Goal: Information Seeking & Learning: Learn about a topic

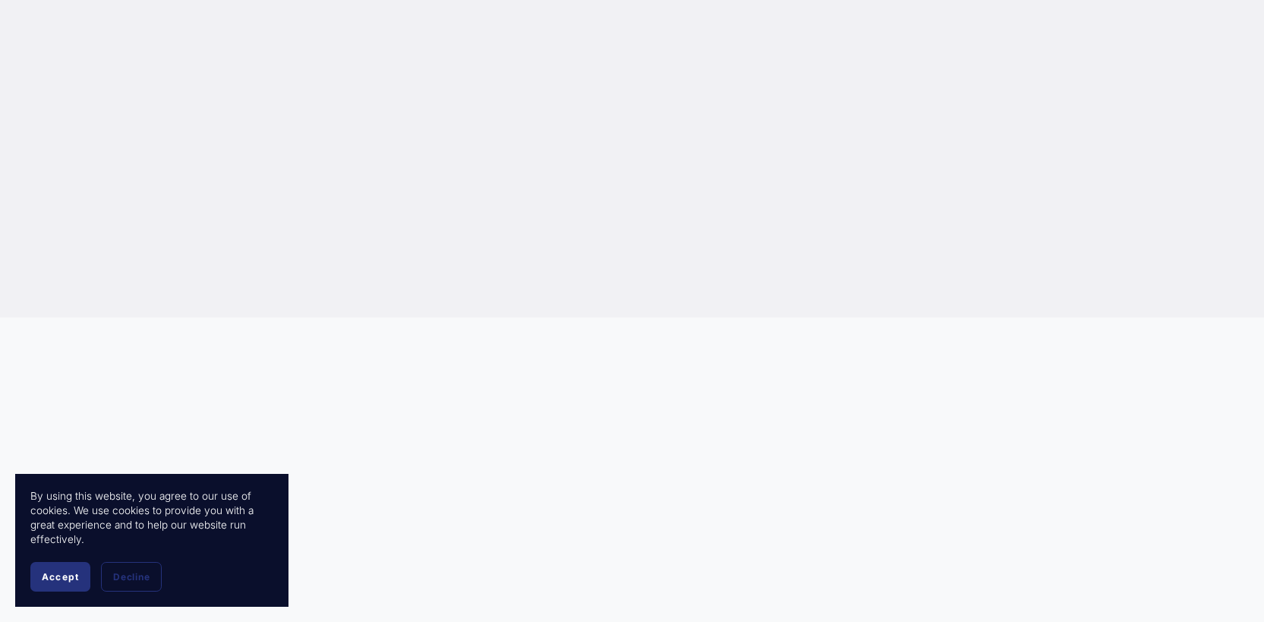
scroll to position [6331, 0]
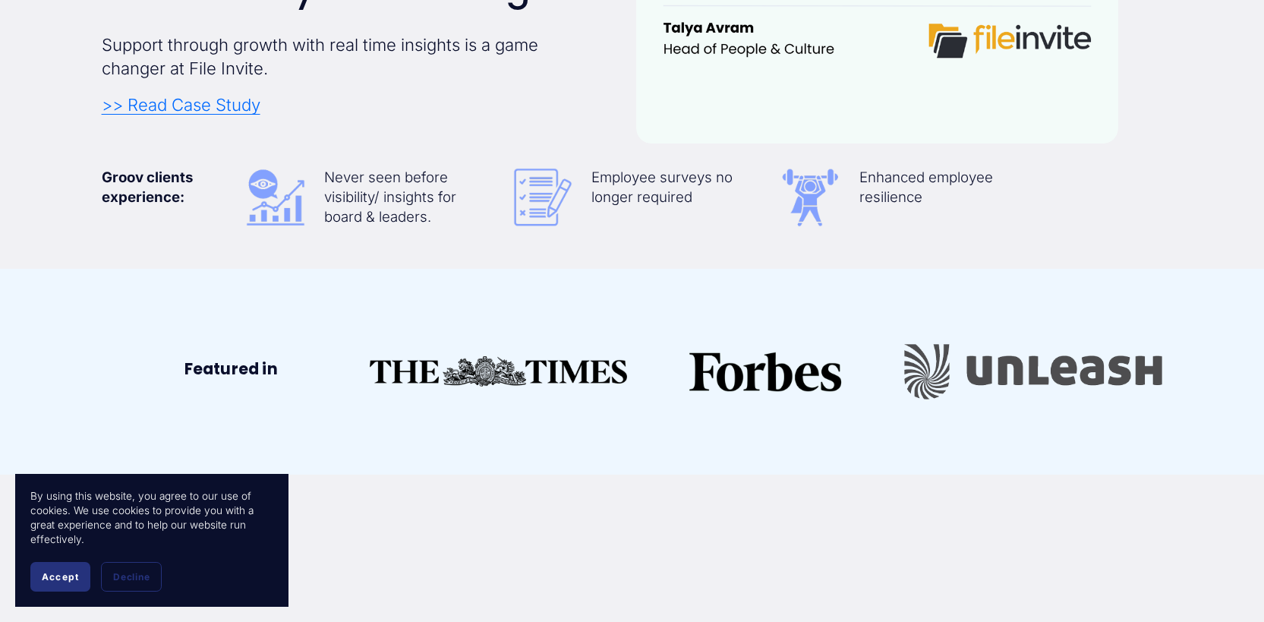
click at [58, 573] on span "Accept" at bounding box center [60, 576] width 37 height 11
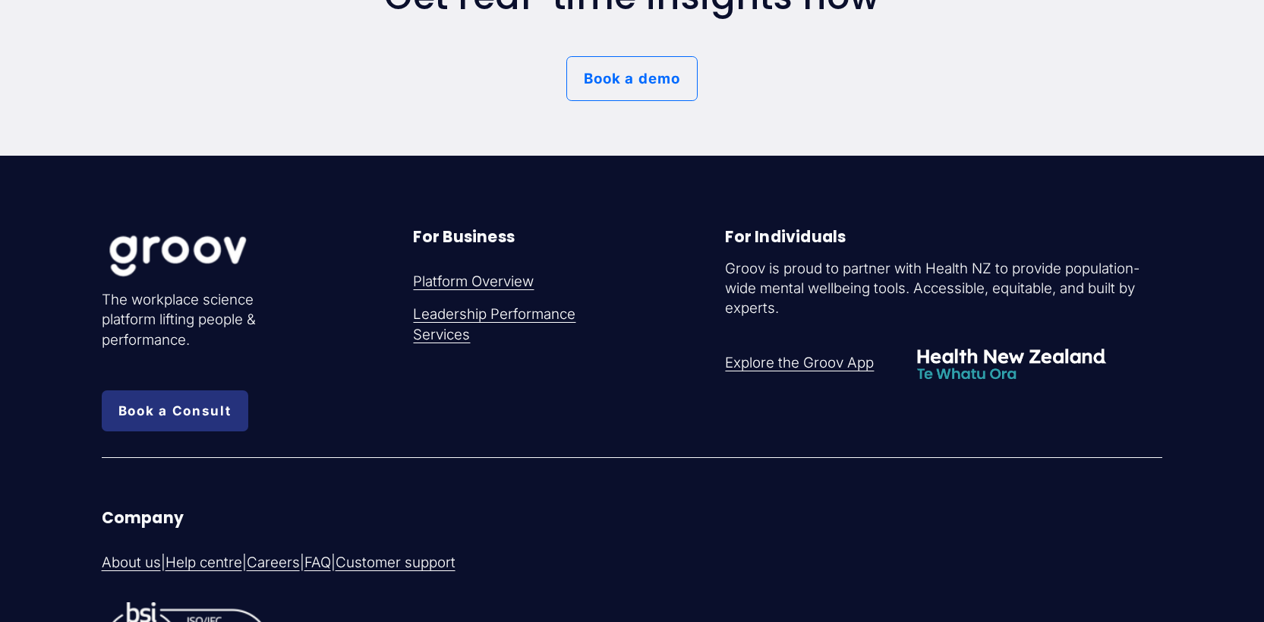
scroll to position [8345, 0]
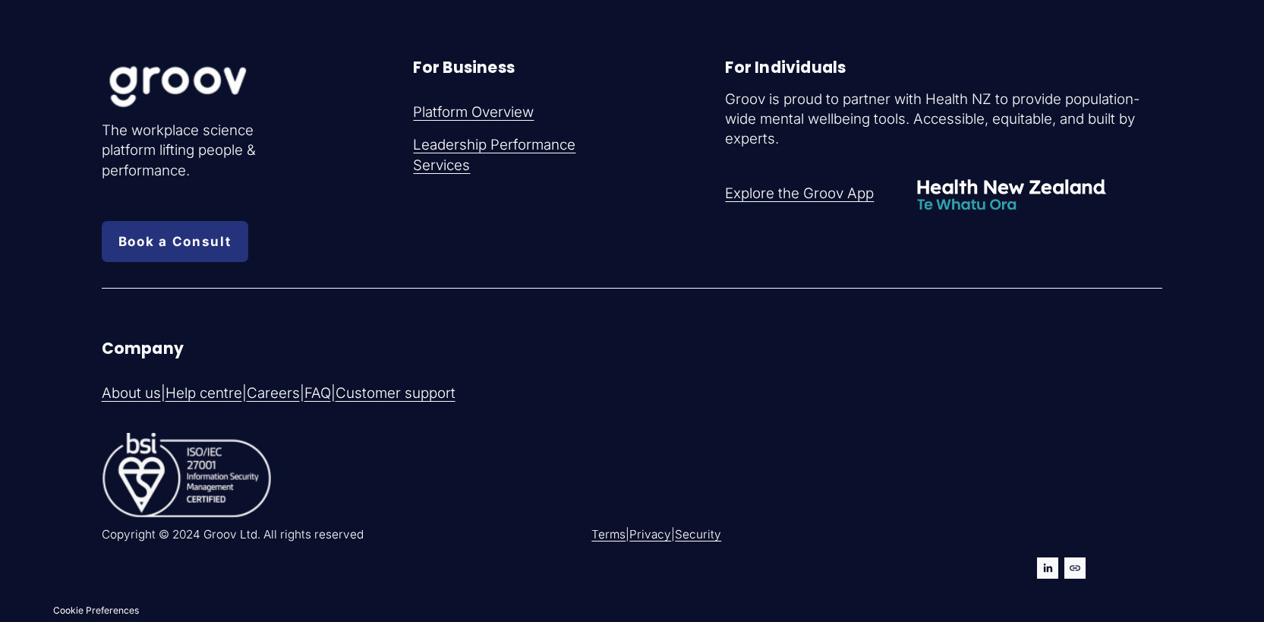
click at [661, 540] on link "Privacy" at bounding box center [651, 534] width 42 height 16
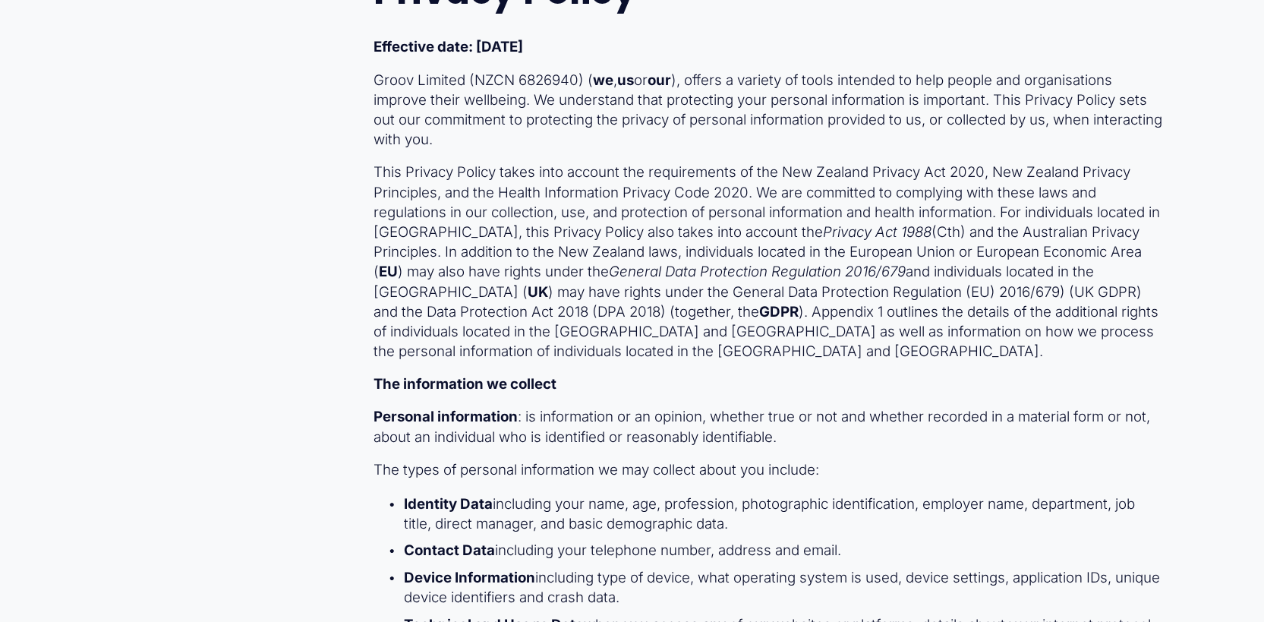
scroll to position [18419, 0]
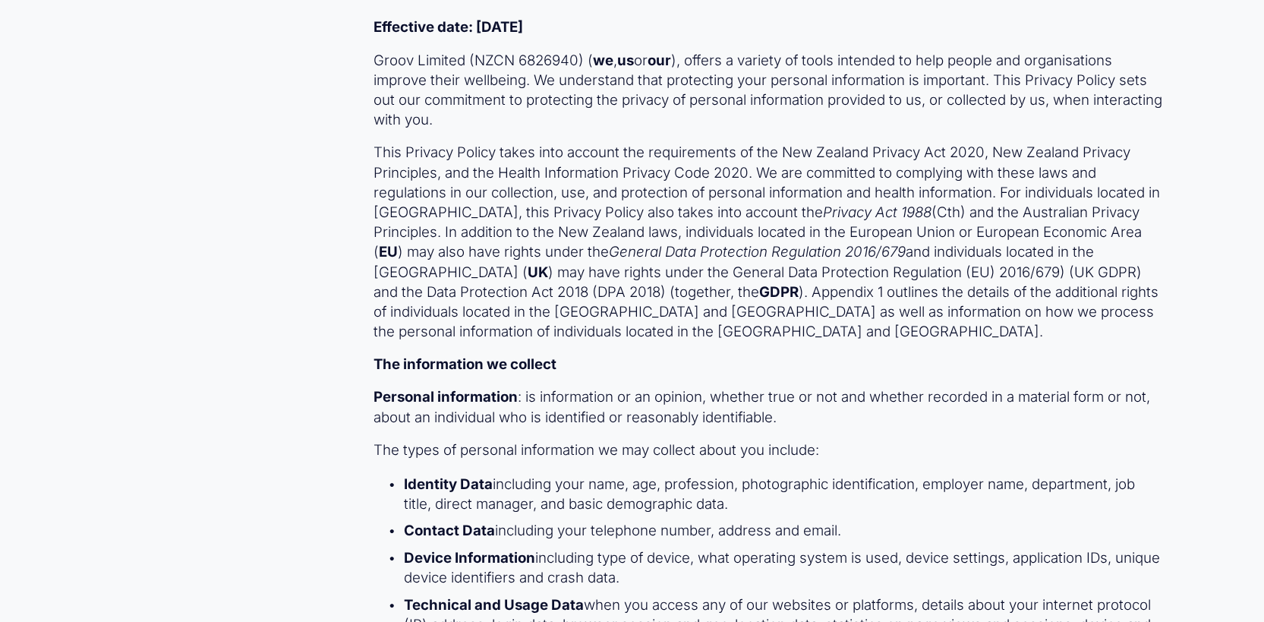
click at [561, 498] on p "Identity Data including your name, age, profession, photographic identification…" at bounding box center [783, 494] width 759 height 39
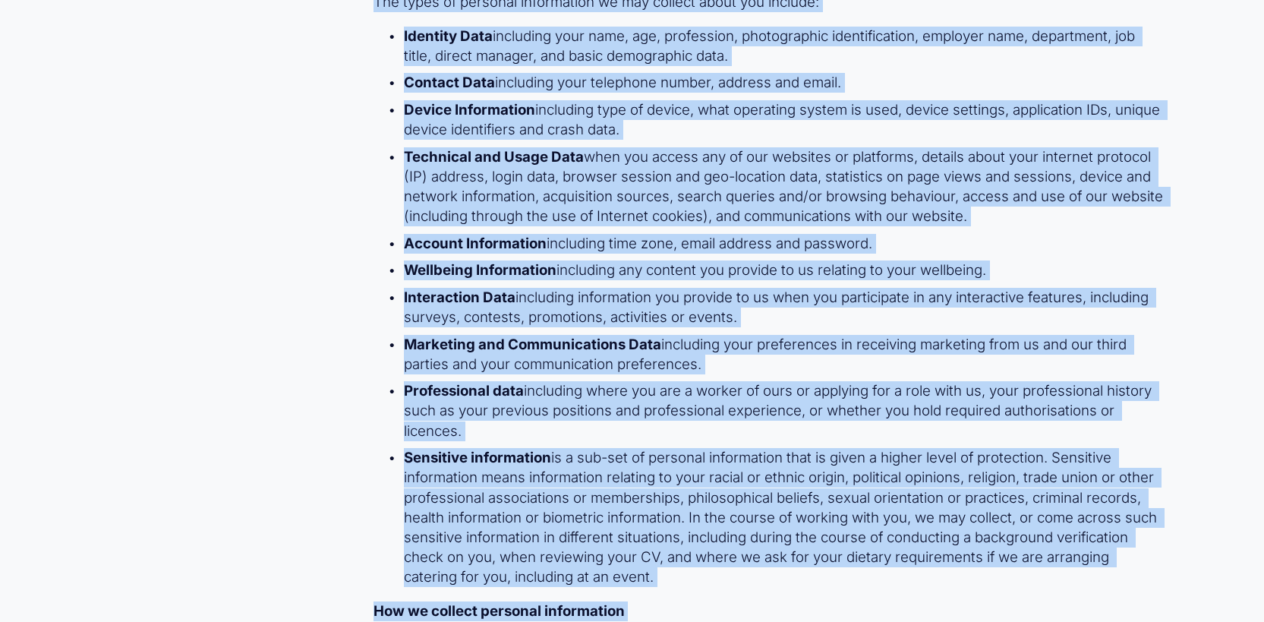
scroll to position [19106, 0]
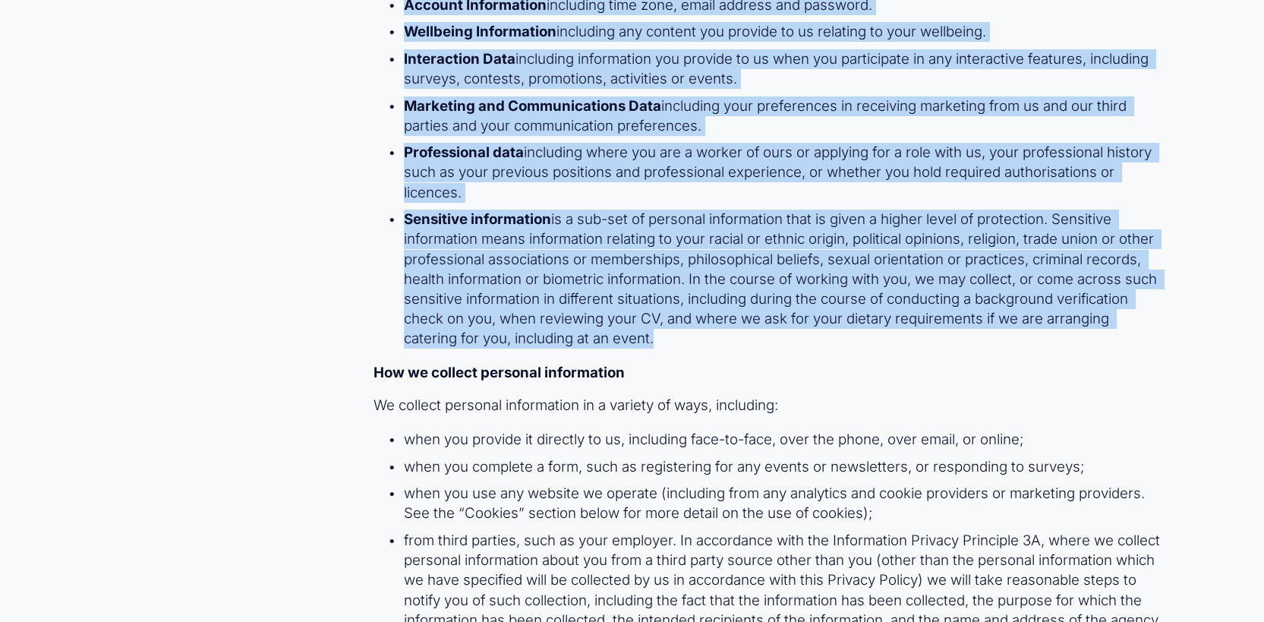
drag, startPoint x: 375, startPoint y: 329, endPoint x: 849, endPoint y: 334, distance: 473.9
click at [849, 334] on div "Privacy Policy Effective date: 16 July 2025 Groov Limited (NZCN 6826940) ( we ,…" at bounding box center [769, 14] width 790 height 1498
copy div "Personal information : is information or an opinion, whether true or not and wh…"
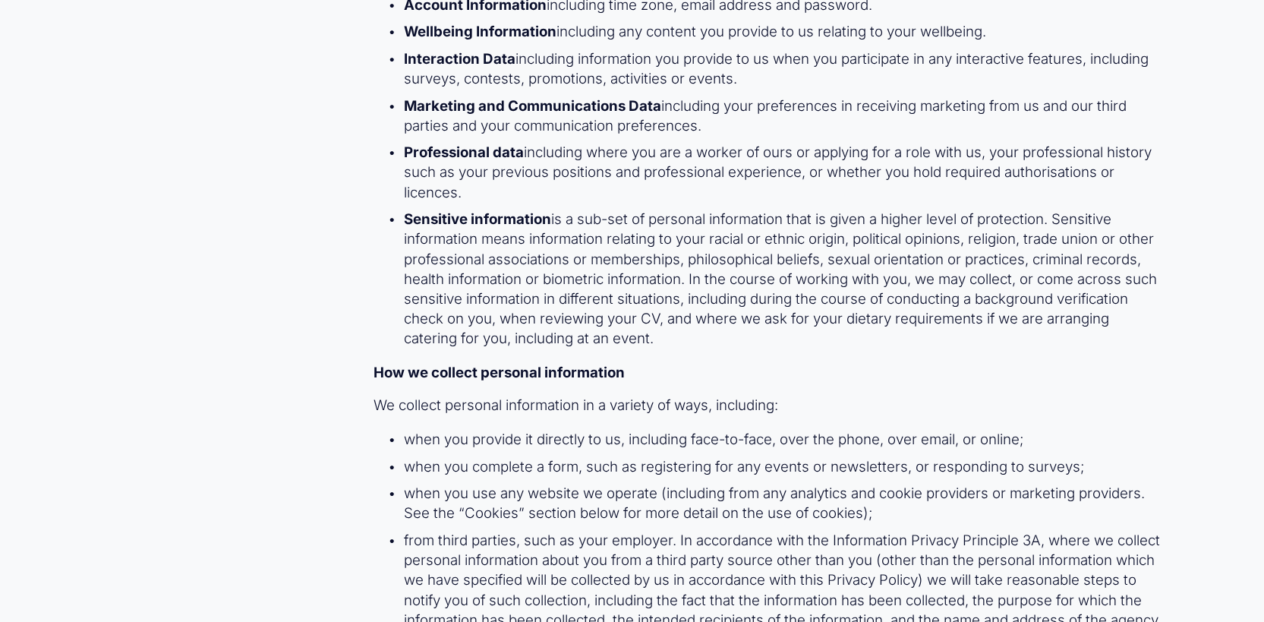
click at [676, 462] on p "when you complete a form, such as registering for any events or newsletters, or…" at bounding box center [783, 467] width 759 height 20
click at [650, 283] on p "Sensitive information is a sub-set of personal information that is given a high…" at bounding box center [783, 279] width 759 height 139
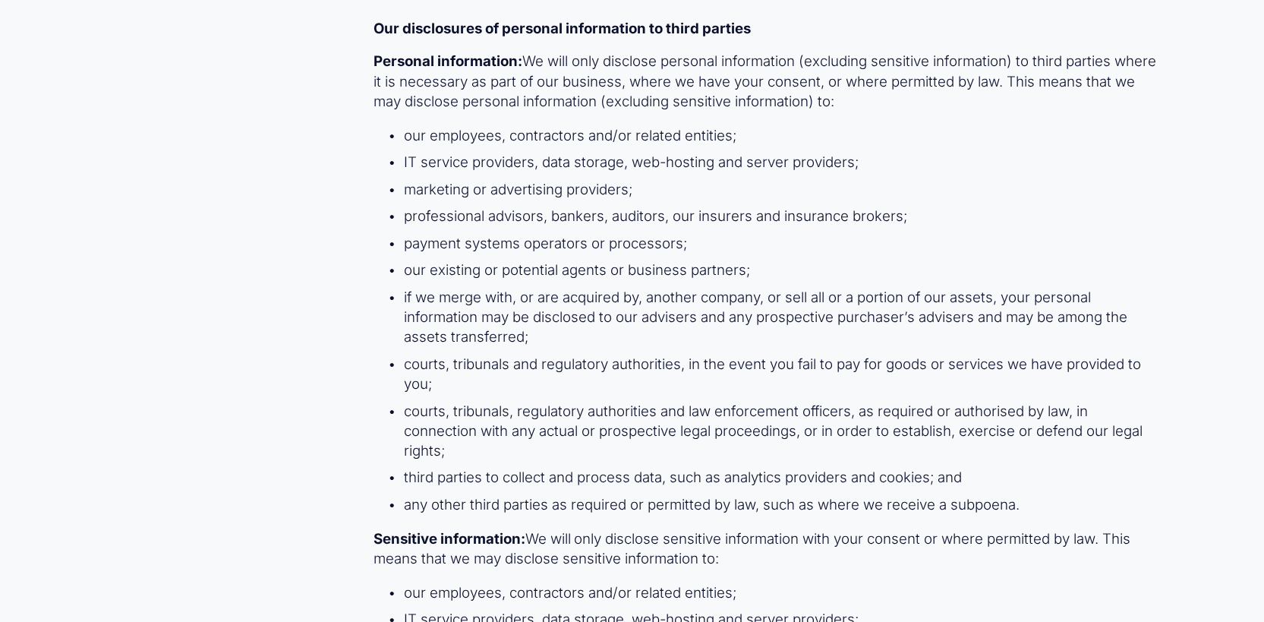
scroll to position [20993, 0]
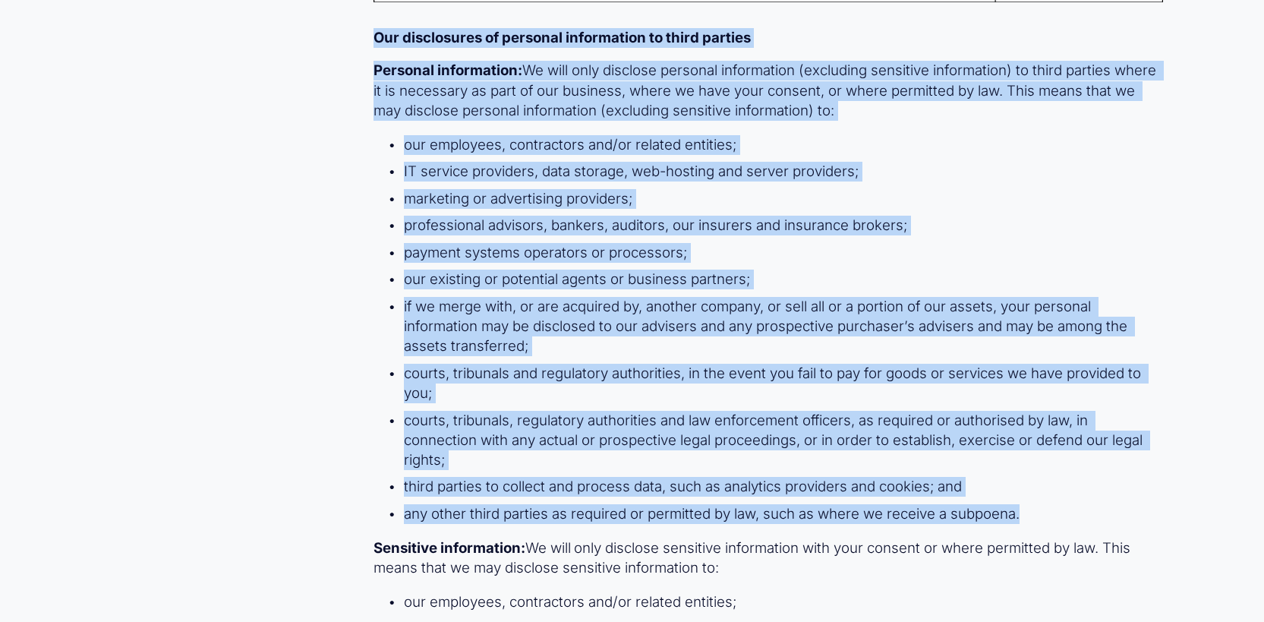
drag, startPoint x: 374, startPoint y: 34, endPoint x: 1085, endPoint y: 506, distance: 854.0
copy div "Our disclosures of personal information to third parties Personal information: …"
click at [751, 189] on p "marketing or advertising providers;" at bounding box center [783, 199] width 759 height 20
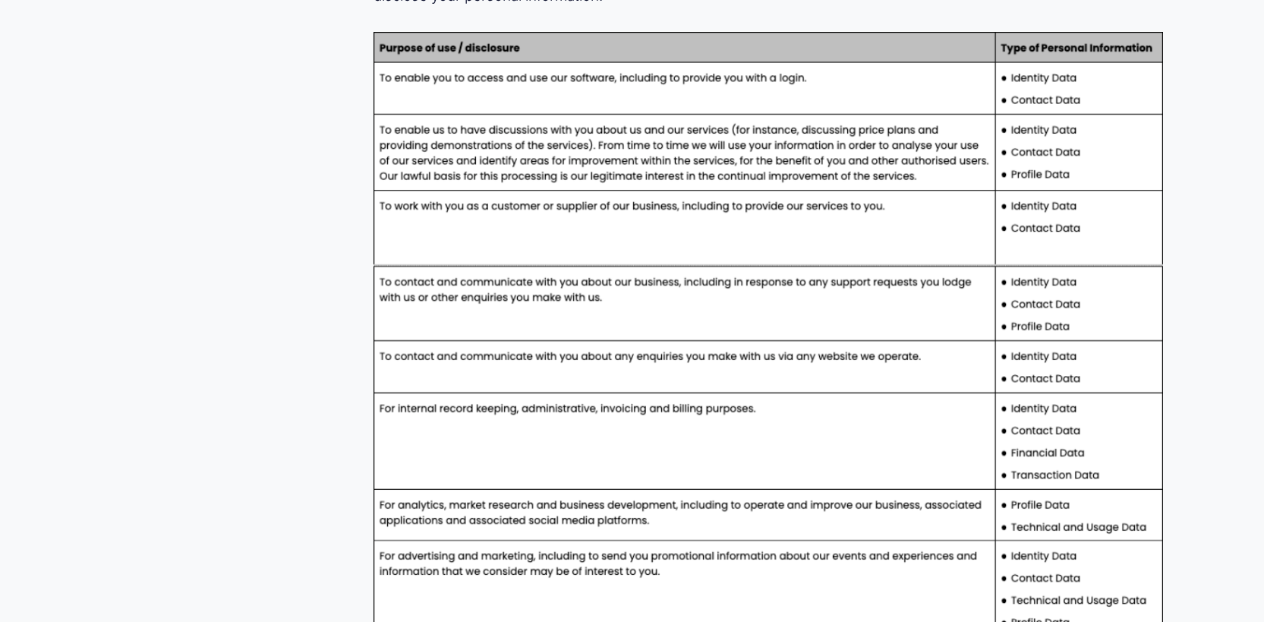
scroll to position [20488, 0]
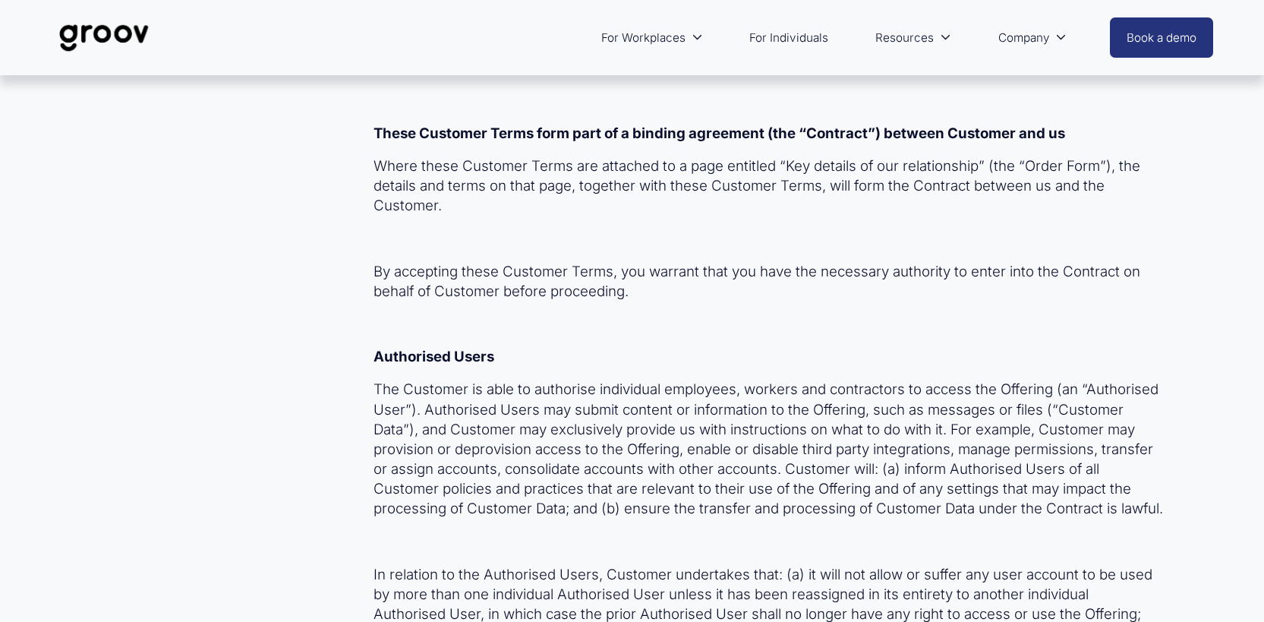
scroll to position [0, 0]
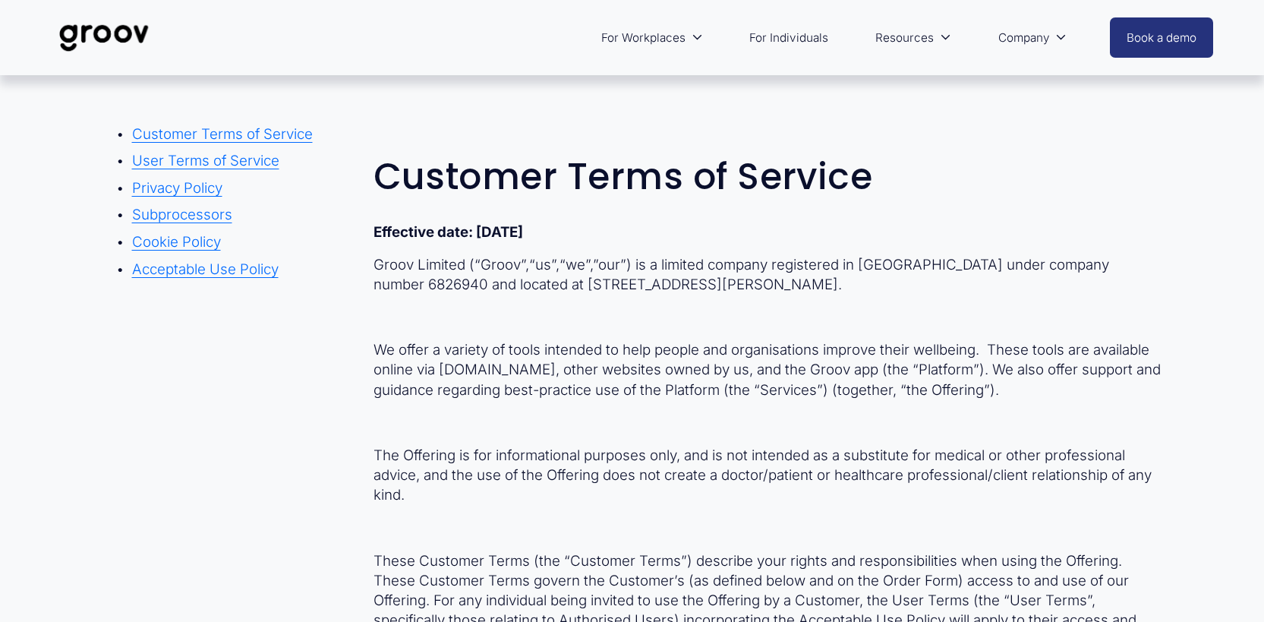
click at [216, 194] on link "Privacy Policy" at bounding box center [177, 187] width 90 height 17
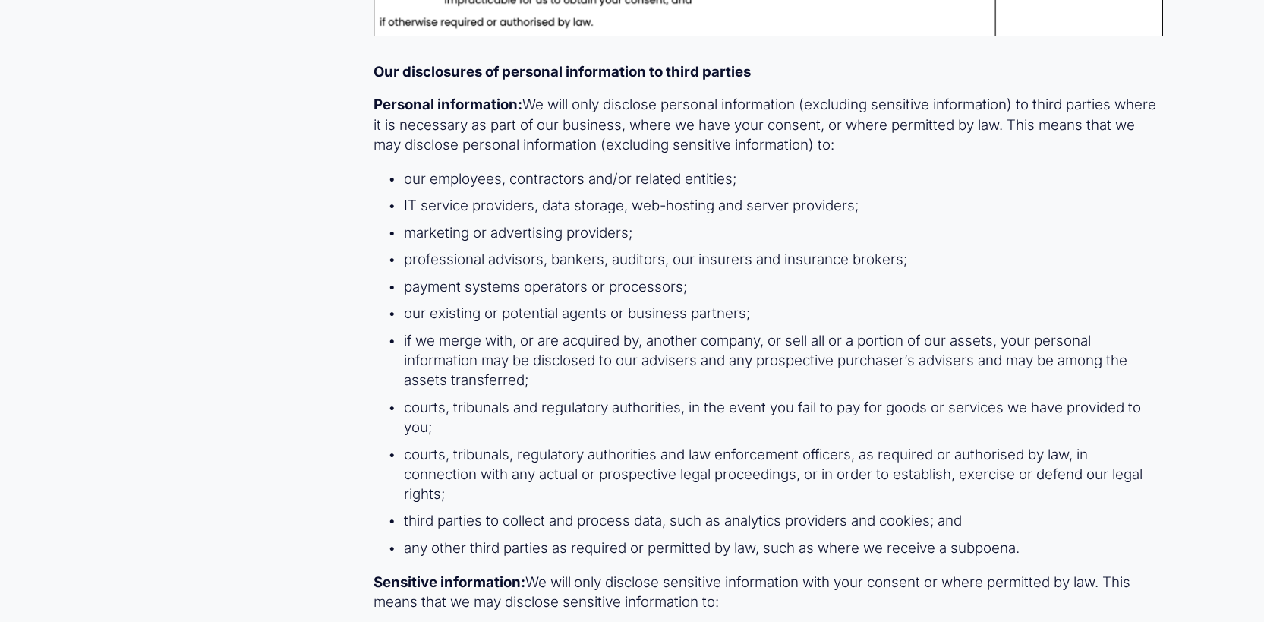
scroll to position [20969, 0]
